Goal: Task Accomplishment & Management: Use online tool/utility

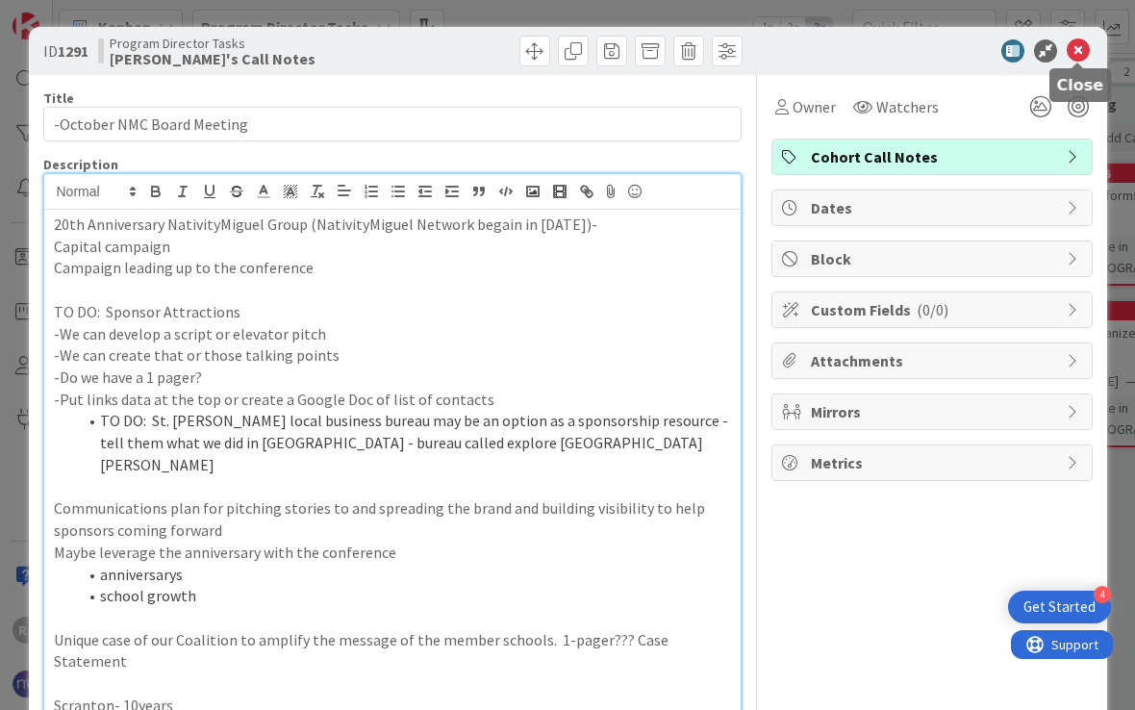
click at [1084, 48] on icon at bounding box center [1077, 50] width 23 height 23
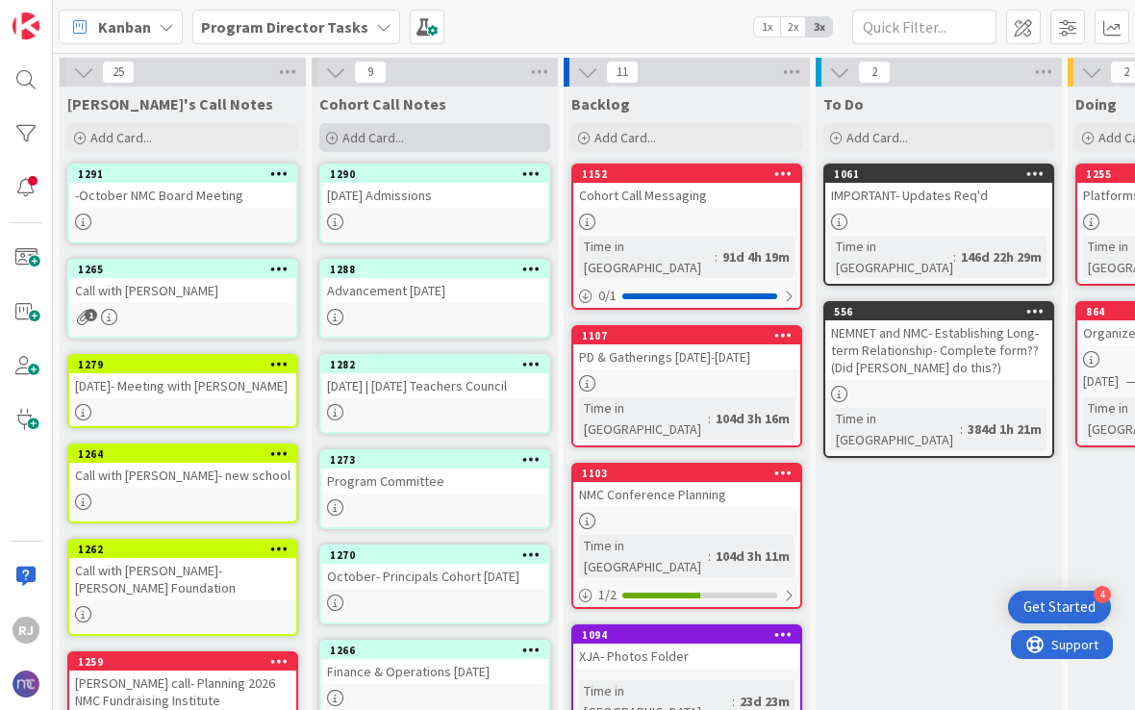
click at [403, 138] on span "Add Card..." at bounding box center [373, 137] width 62 height 17
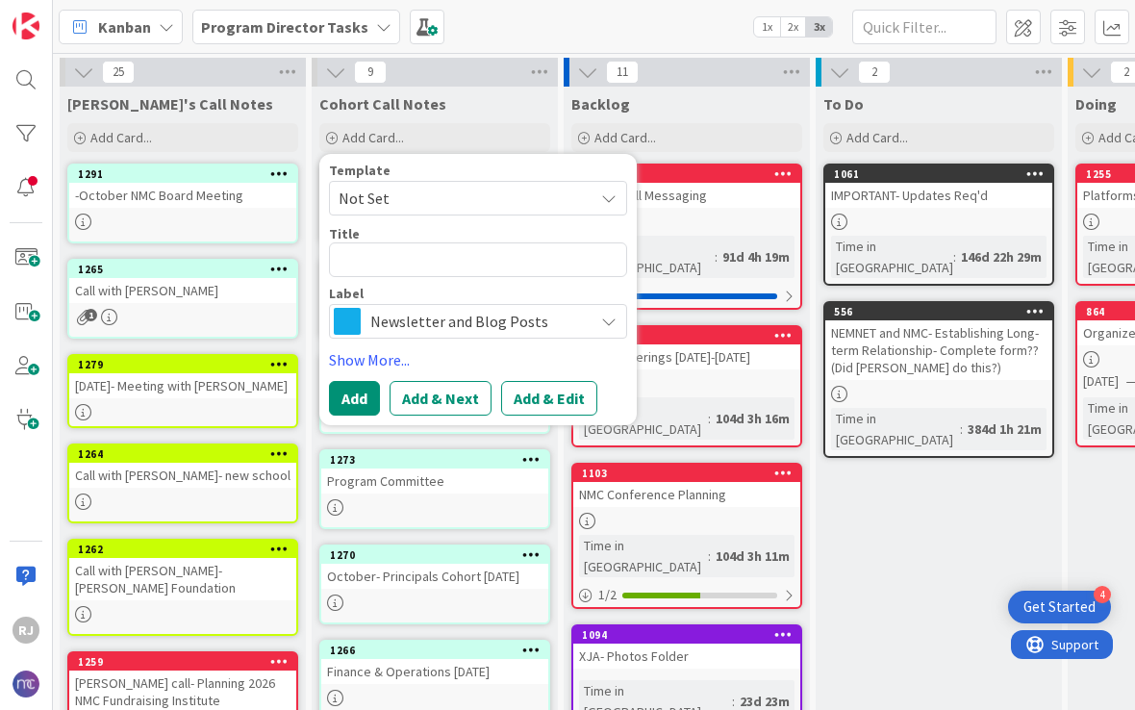
click at [544, 312] on span "Newsletter and Blog Posts" at bounding box center [476, 321] width 213 height 27
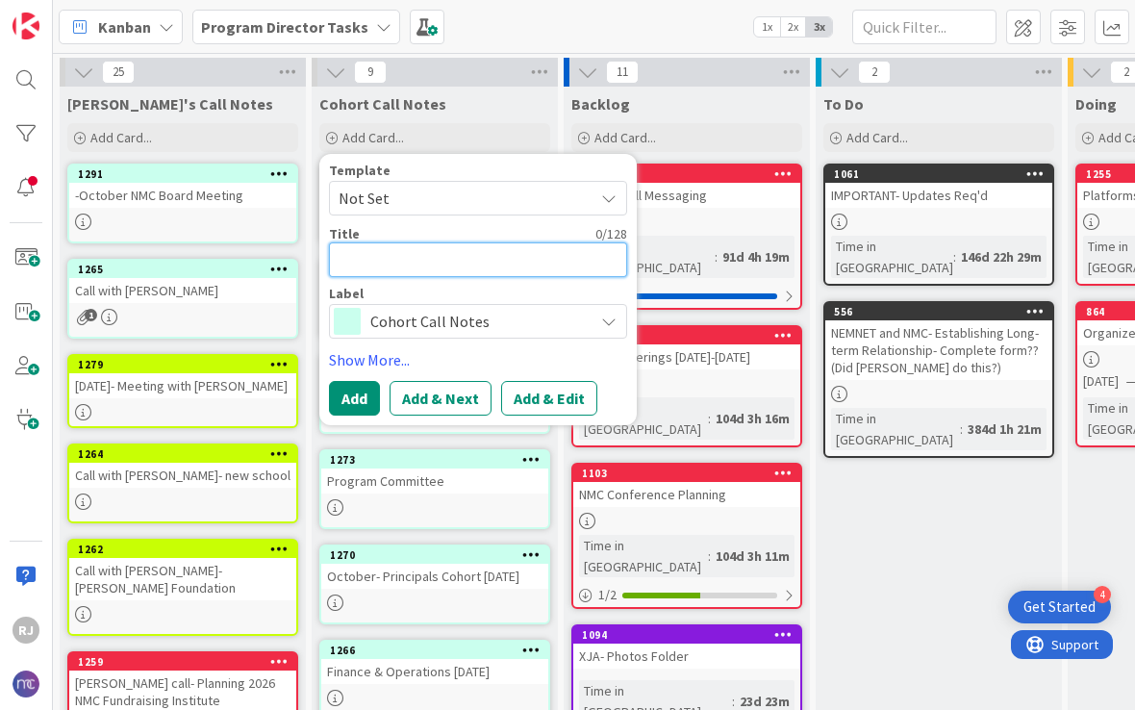
click at [471, 255] on textarea at bounding box center [478, 259] width 298 height 35
type textarea "E"
type textarea "x"
type textarea "EL"
type textarea "x"
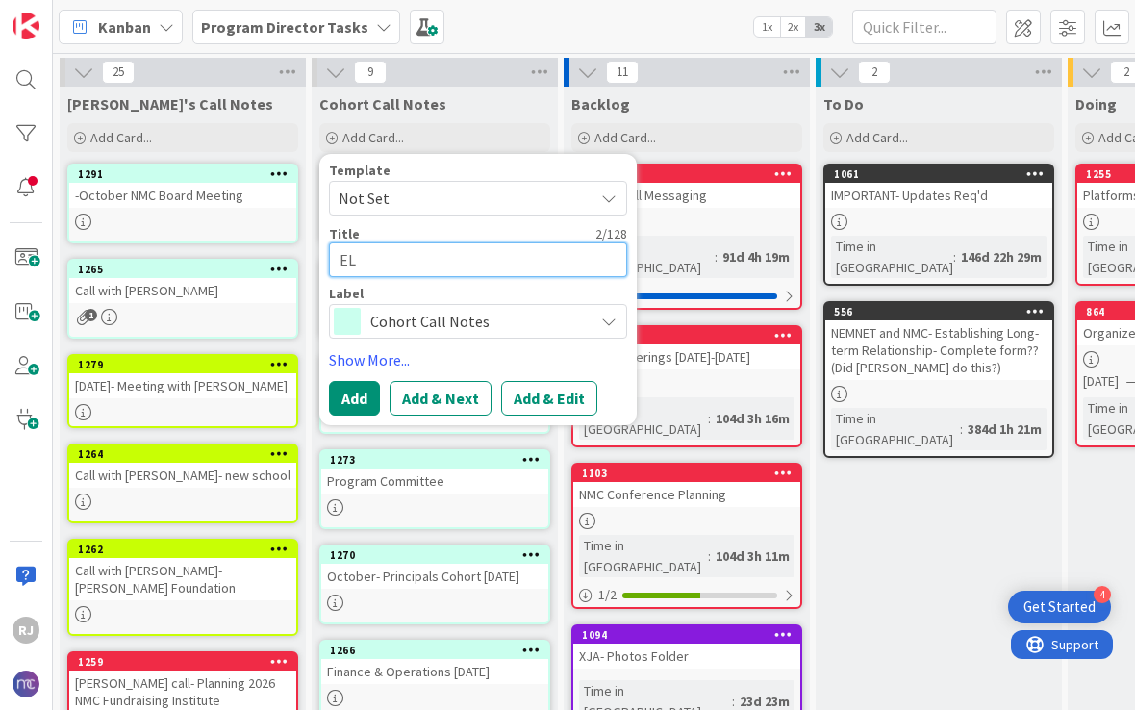
type textarea "ELi"
type textarea "x"
type textarea "ELiz"
type textarea "x"
type textarea "ELi"
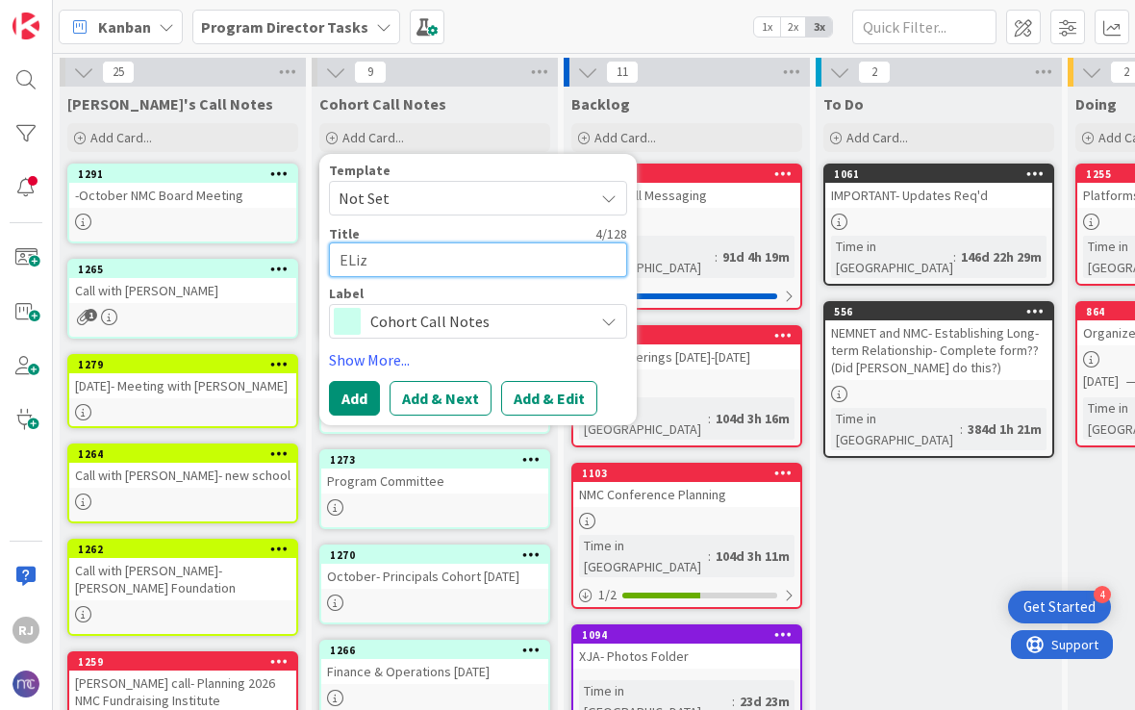
type textarea "x"
type textarea "EL"
type textarea "x"
type textarea "E"
type textarea "x"
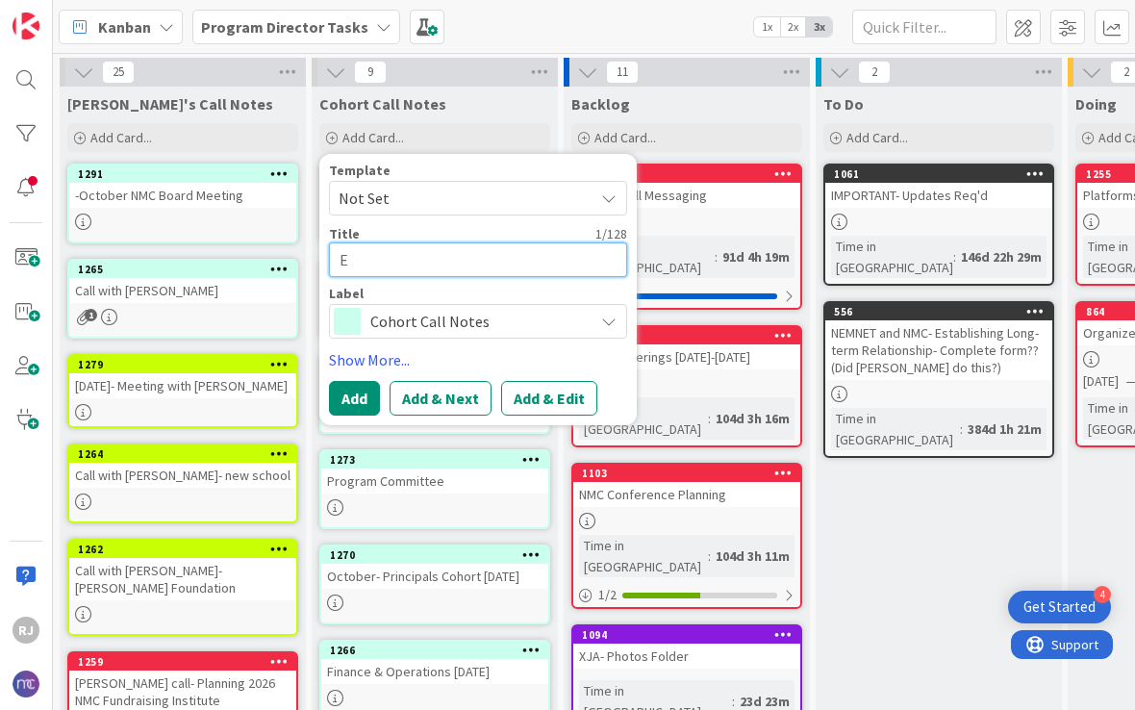
type textarea "El"
type textarea "x"
type textarea "Eli"
type textarea "x"
type textarea "Eliz"
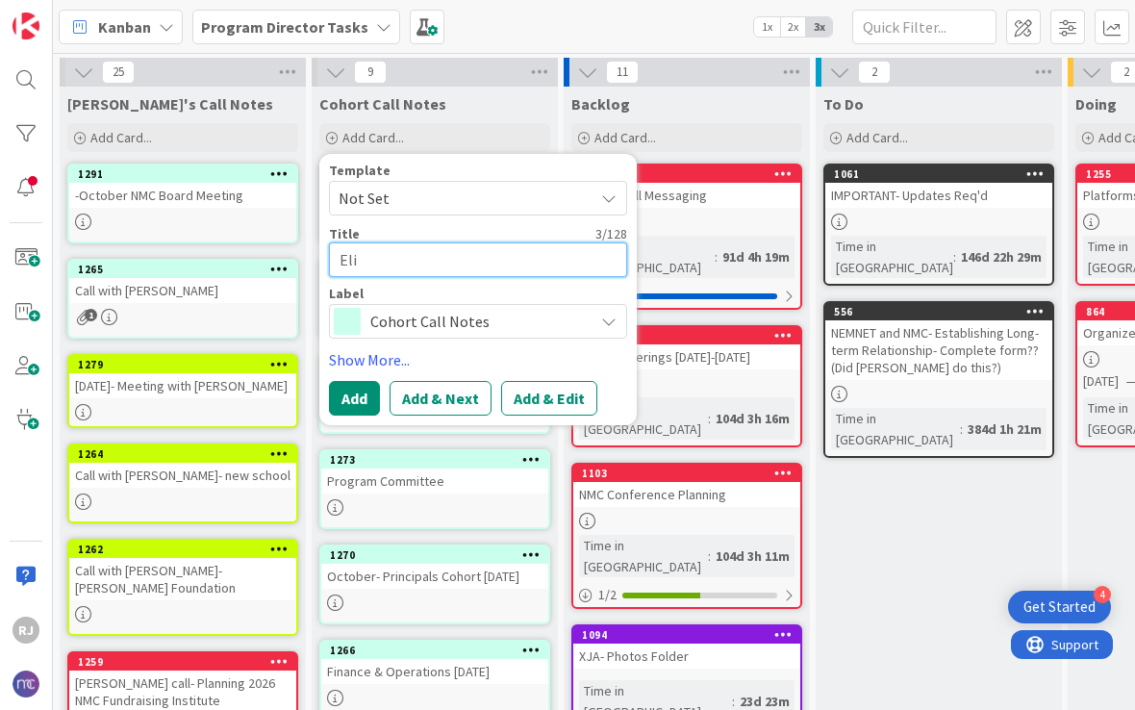
type textarea "x"
type textarea "[PERSON_NAME]"
type textarea "x"
type textarea "Eliza-"
type textarea "x"
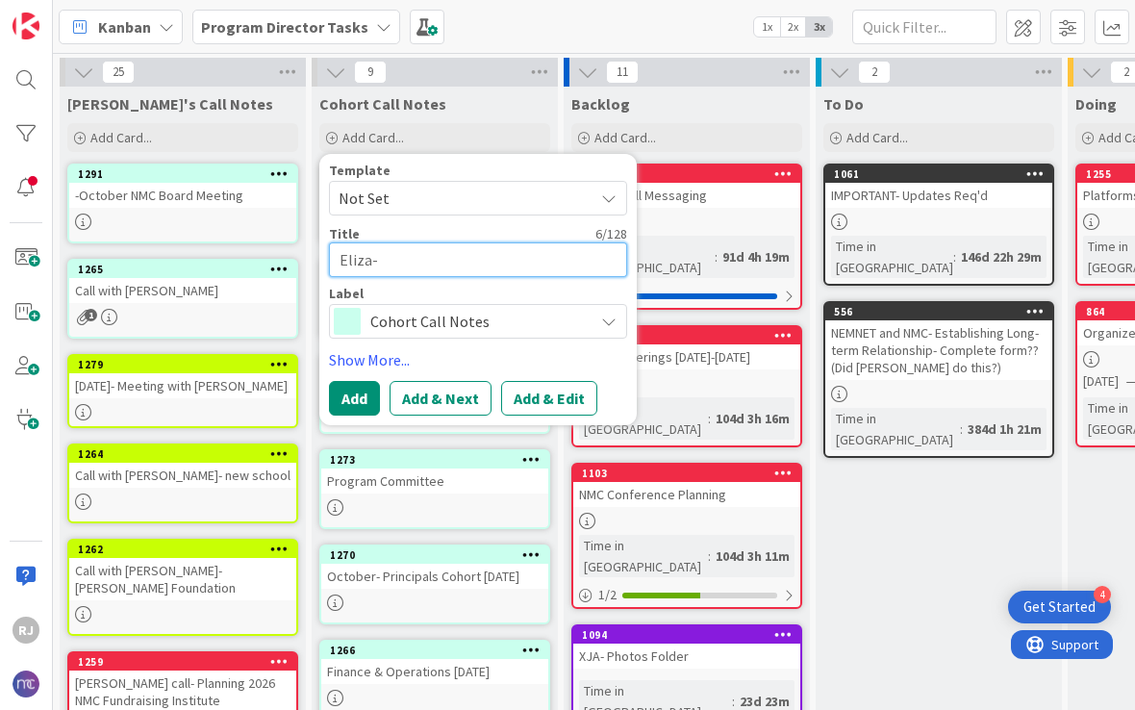
type textarea "Eliza-"
type textarea "x"
type textarea "[PERSON_NAME]"
type textarea "x"
type textarea "[PERSON_NAME]"
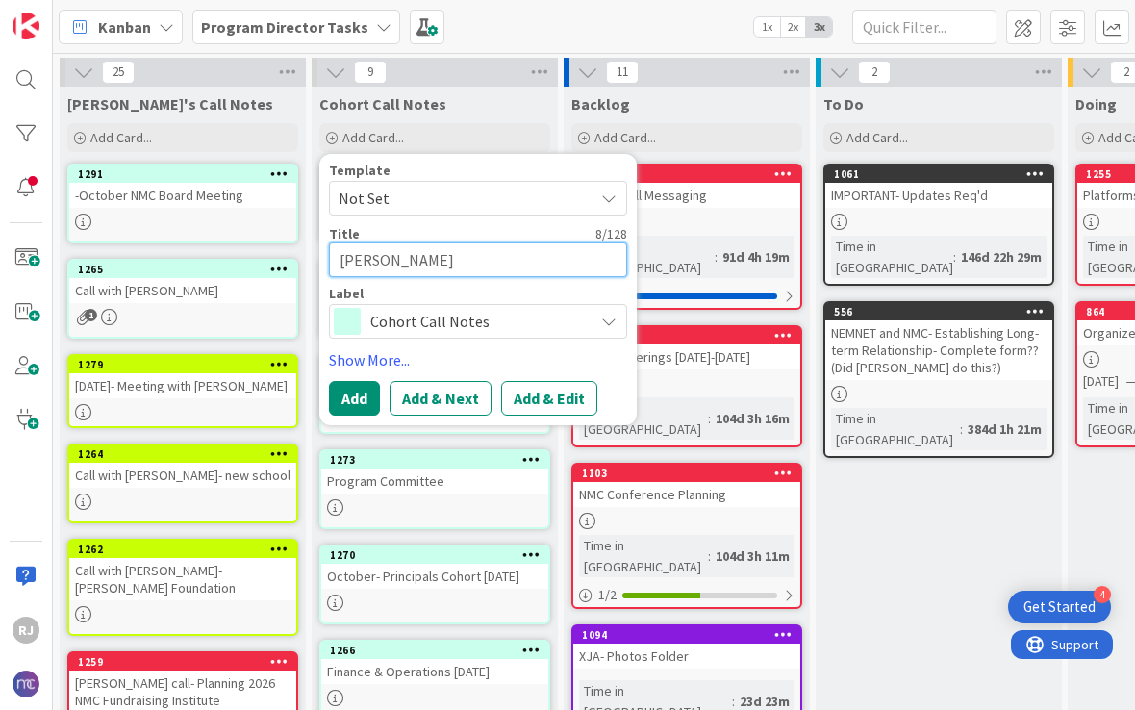
type textarea "x"
type textarea "[PERSON_NAME]"
type textarea "x"
type textarea "[PERSON_NAME]"
type textarea "x"
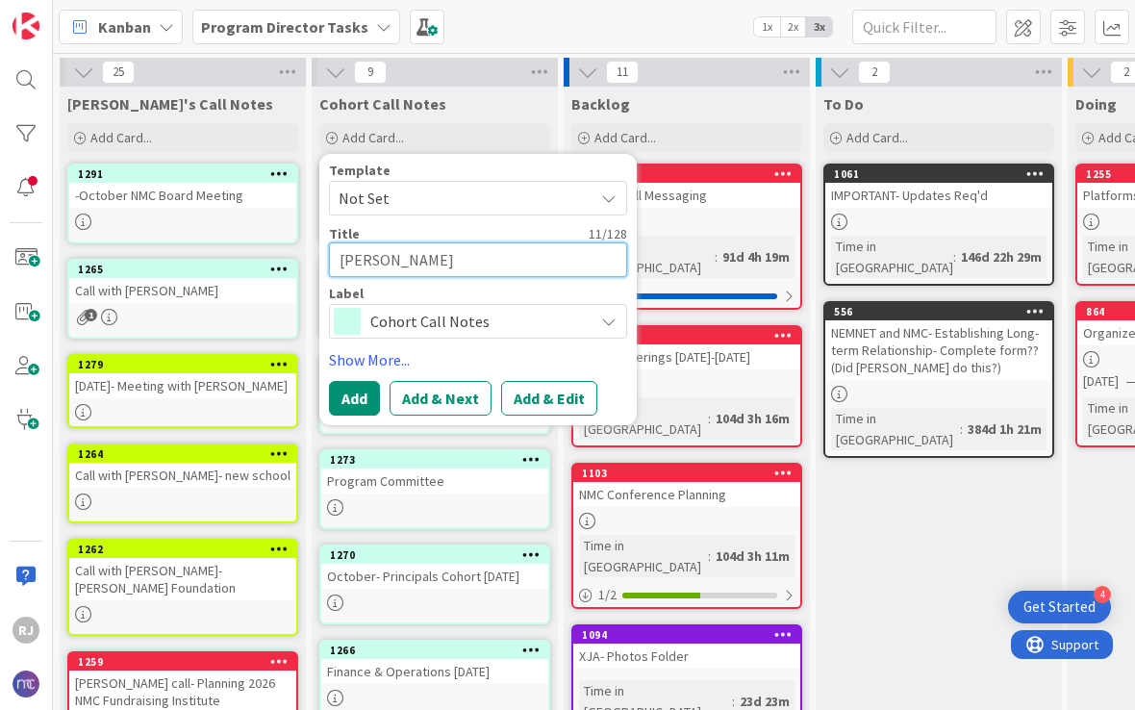
type textarea "Eliza- [GEOGRAPHIC_DATA]"
type textarea "x"
type textarea "Eliza- [GEOGRAPHIC_DATA]-"
type textarea "x"
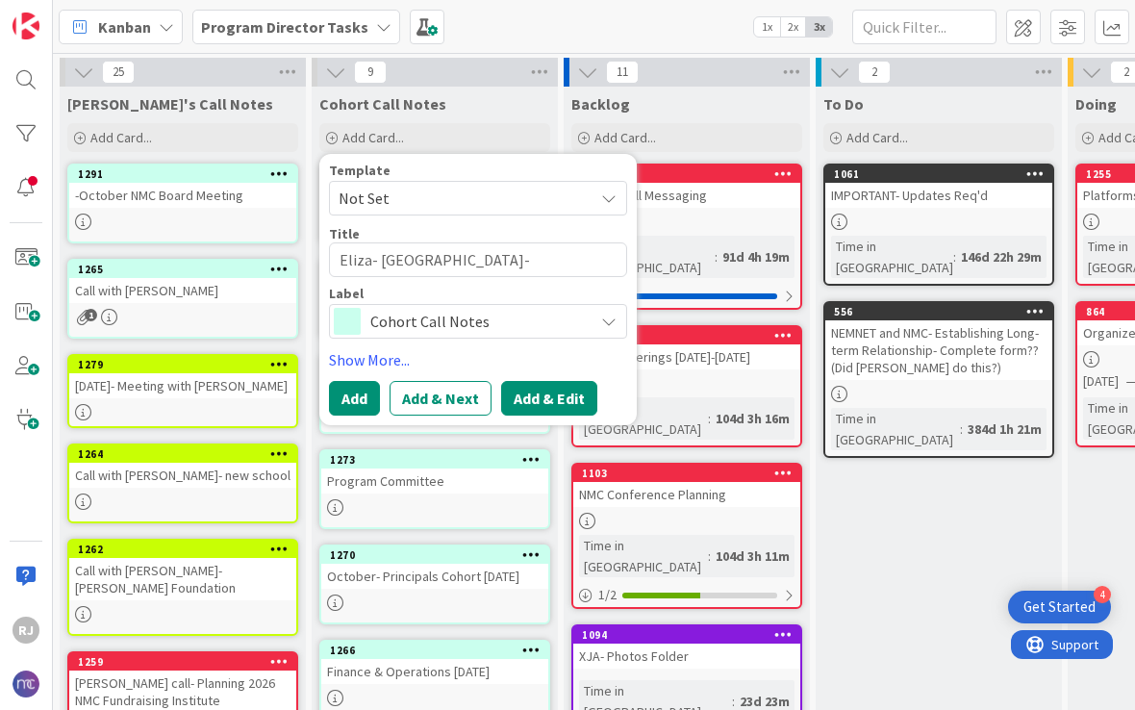
click at [560, 405] on button "Add & Edit" at bounding box center [549, 398] width 96 height 35
